Goal: Complete application form

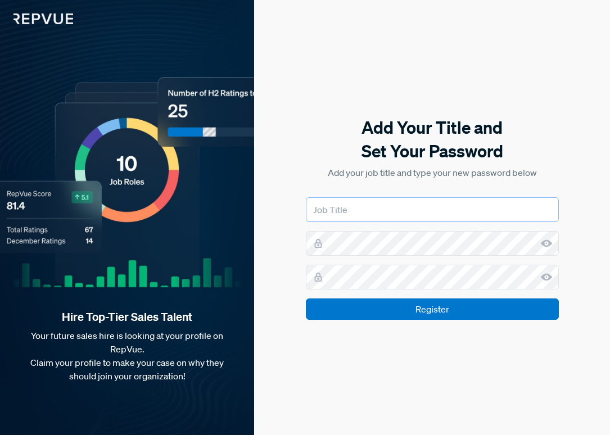
click at [375, 211] on input "text" at bounding box center [432, 209] width 253 height 25
type input "Revenue Recruiter"
click at [547, 241] on icon at bounding box center [546, 243] width 11 height 11
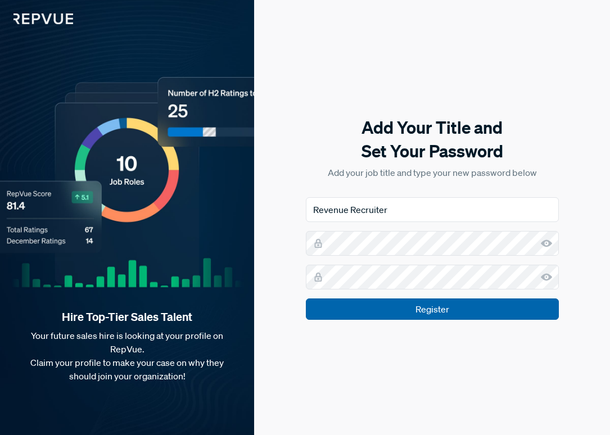
click at [397, 309] on input "Register" at bounding box center [432, 309] width 253 height 21
